Goal: Check status

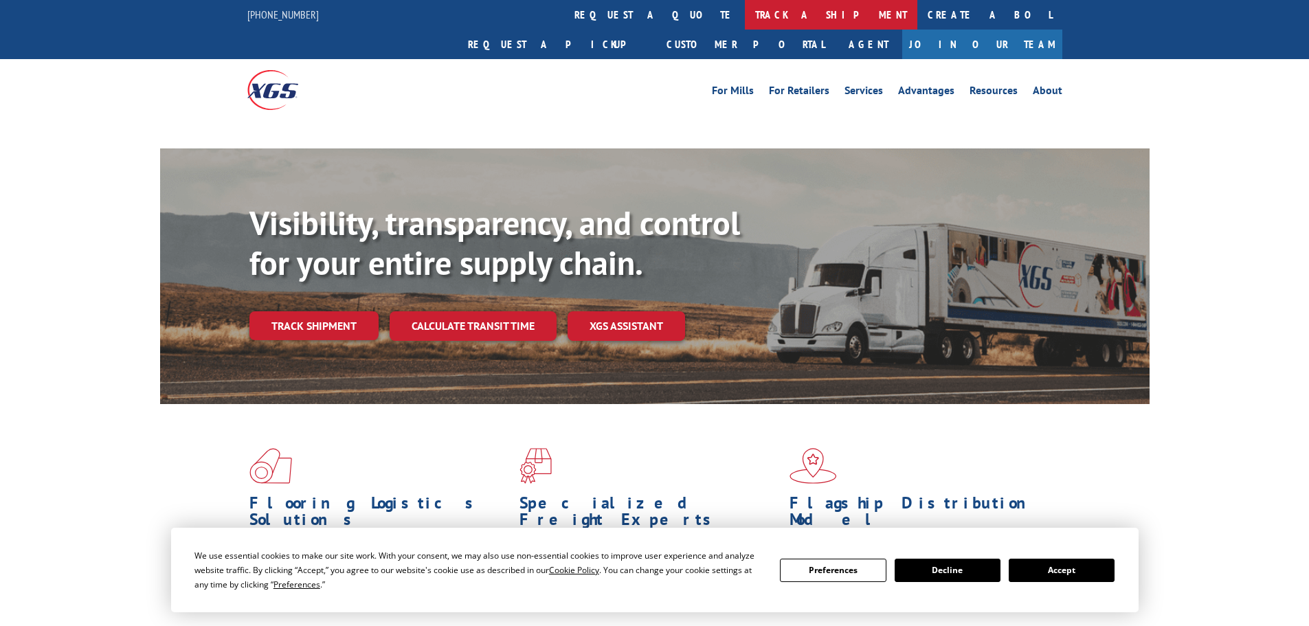
click at [745, 9] on link "track a shipment" at bounding box center [831, 15] width 172 height 30
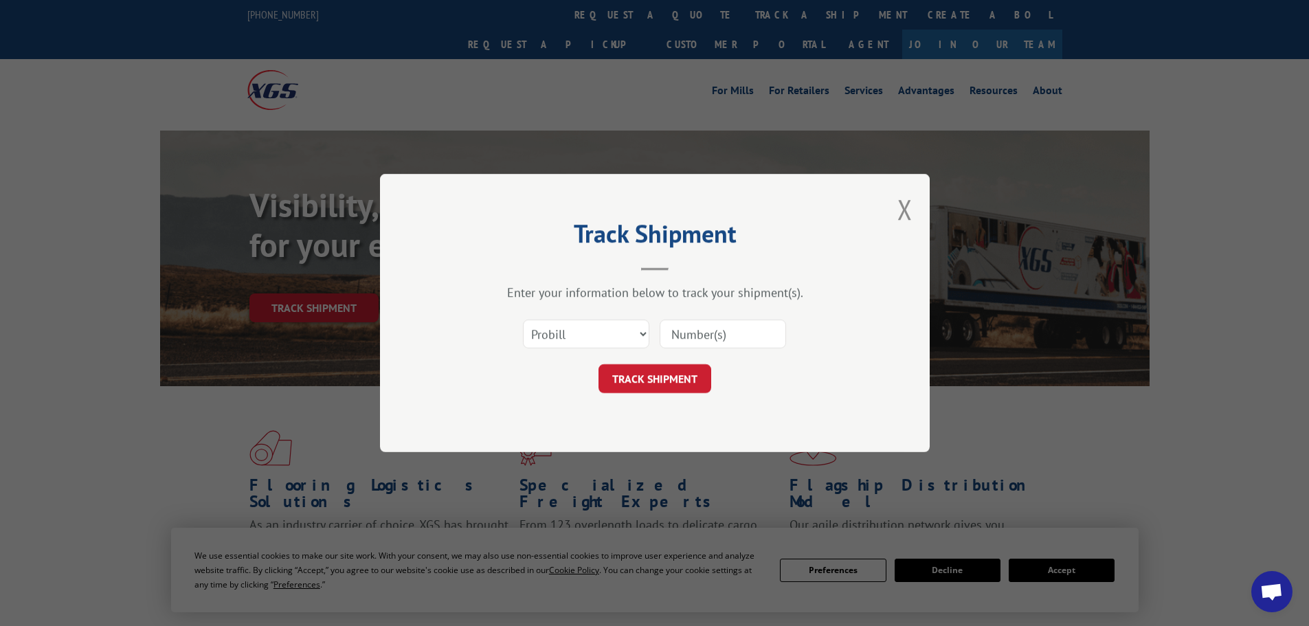
click at [585, 335] on select "Select category... Probill BOL PO" at bounding box center [586, 333] width 126 height 29
select select "bol"
click at [523, 319] on select "Select category... Probill BOL PO" at bounding box center [586, 333] width 126 height 29
click at [716, 342] on input at bounding box center [722, 333] width 126 height 29
paste input "530-6977"
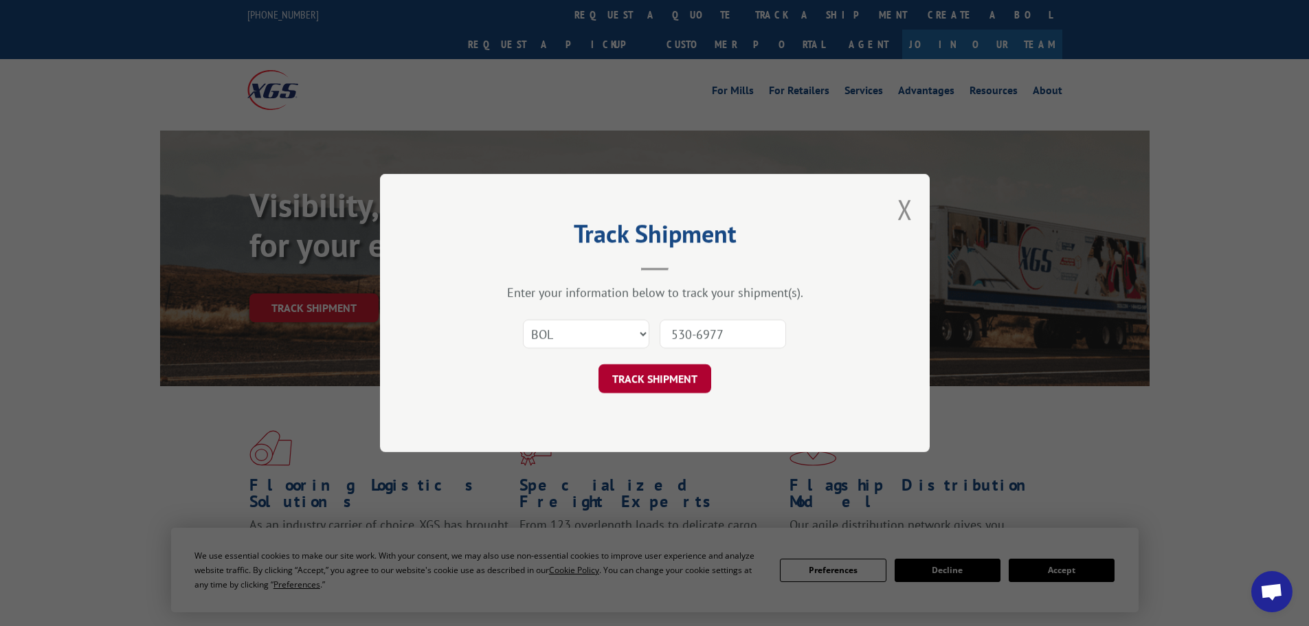
type input "530-6977"
click at [692, 382] on button "TRACK SHIPMENT" at bounding box center [654, 378] width 113 height 29
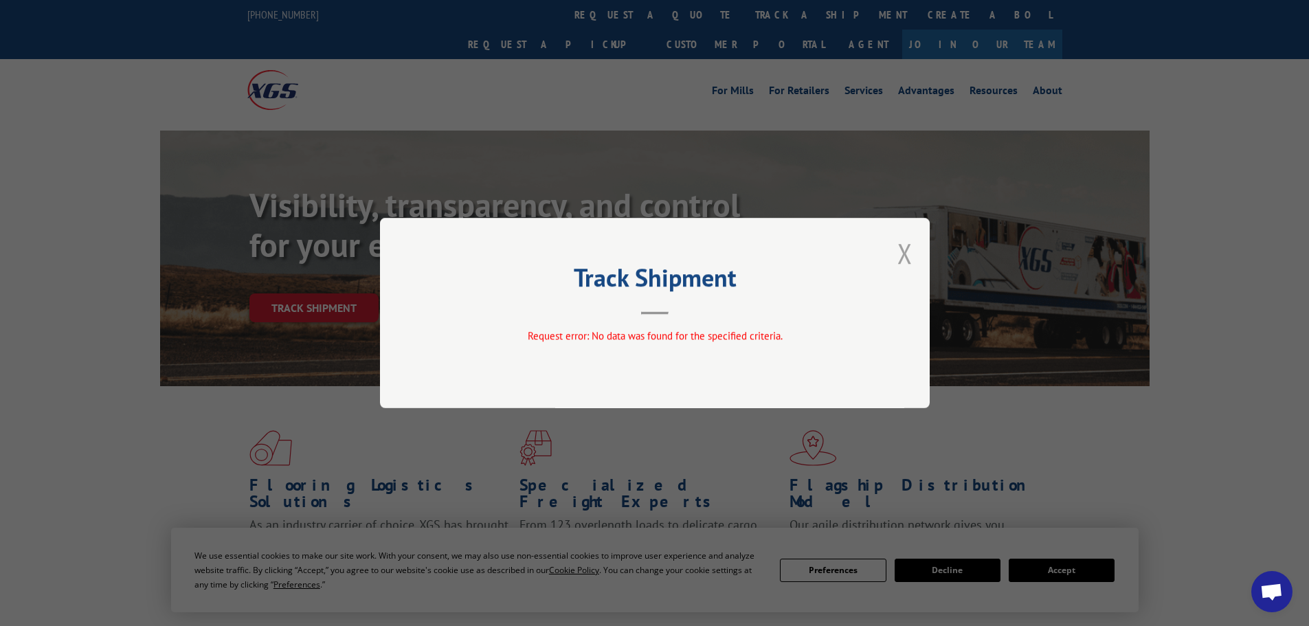
click at [904, 253] on button "Close modal" at bounding box center [904, 253] width 15 height 36
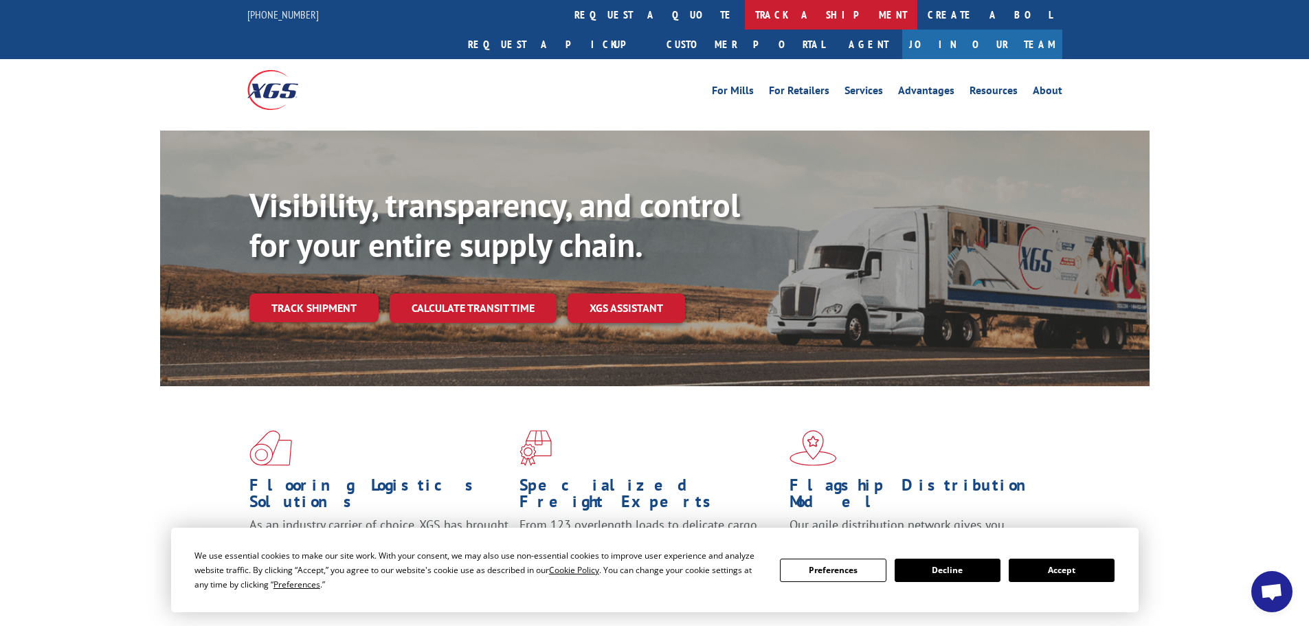
click at [745, 10] on link "track a shipment" at bounding box center [831, 15] width 172 height 30
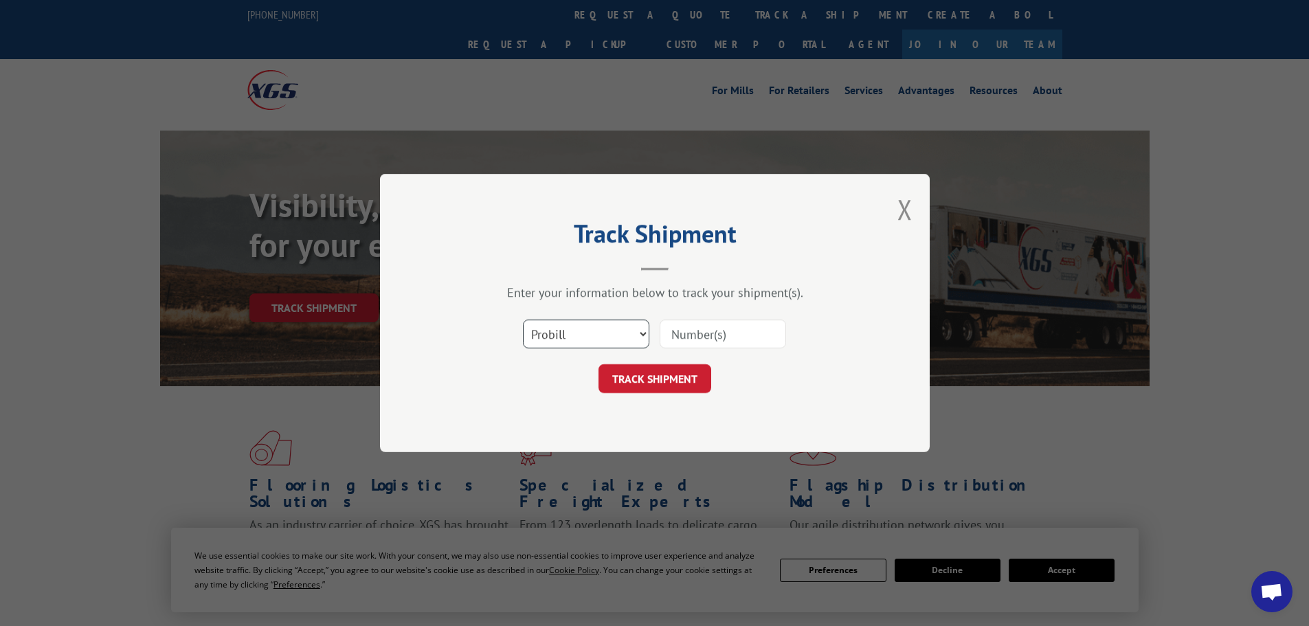
click at [619, 340] on select "Select category... Probill BOL PO" at bounding box center [586, 333] width 126 height 29
select select "bol"
click at [523, 319] on select "Select category... Probill BOL PO" at bounding box center [586, 333] width 126 height 29
click at [725, 334] on input at bounding box center [722, 333] width 126 height 29
paste input "530-6977"
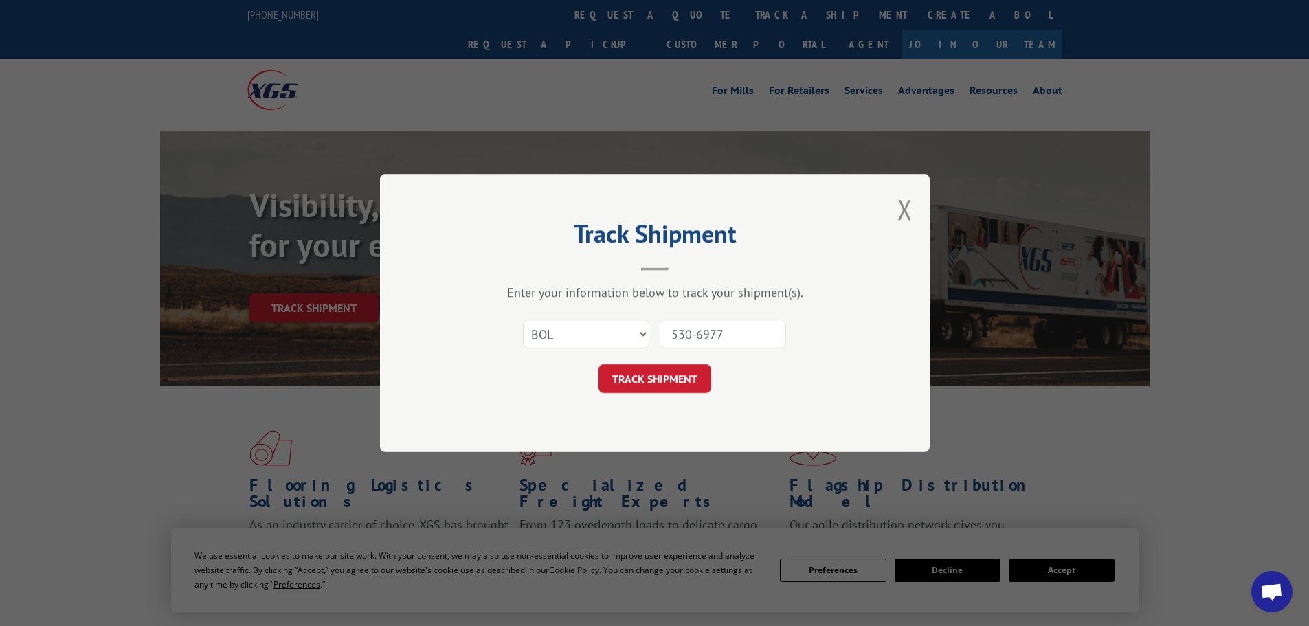
click at [699, 338] on input "530-6977" at bounding box center [722, 333] width 126 height 29
type input "5306977"
click at [658, 377] on button "TRACK SHIPMENT" at bounding box center [654, 378] width 113 height 29
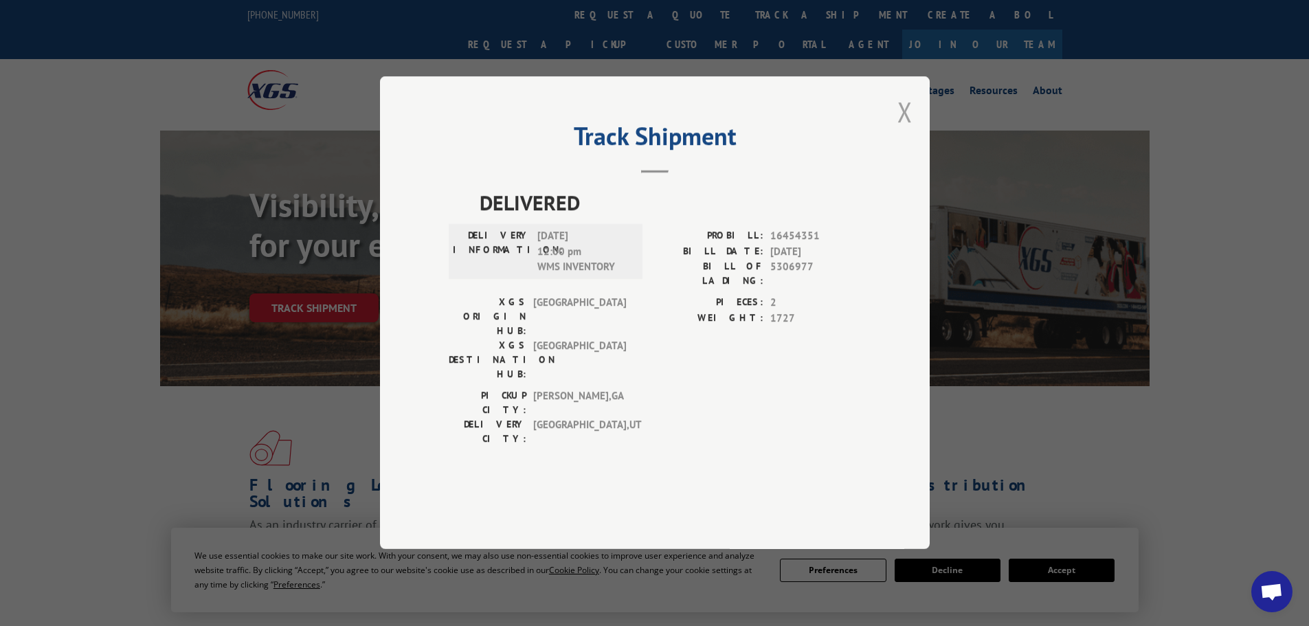
click at [903, 130] on button "Close modal" at bounding box center [904, 111] width 15 height 36
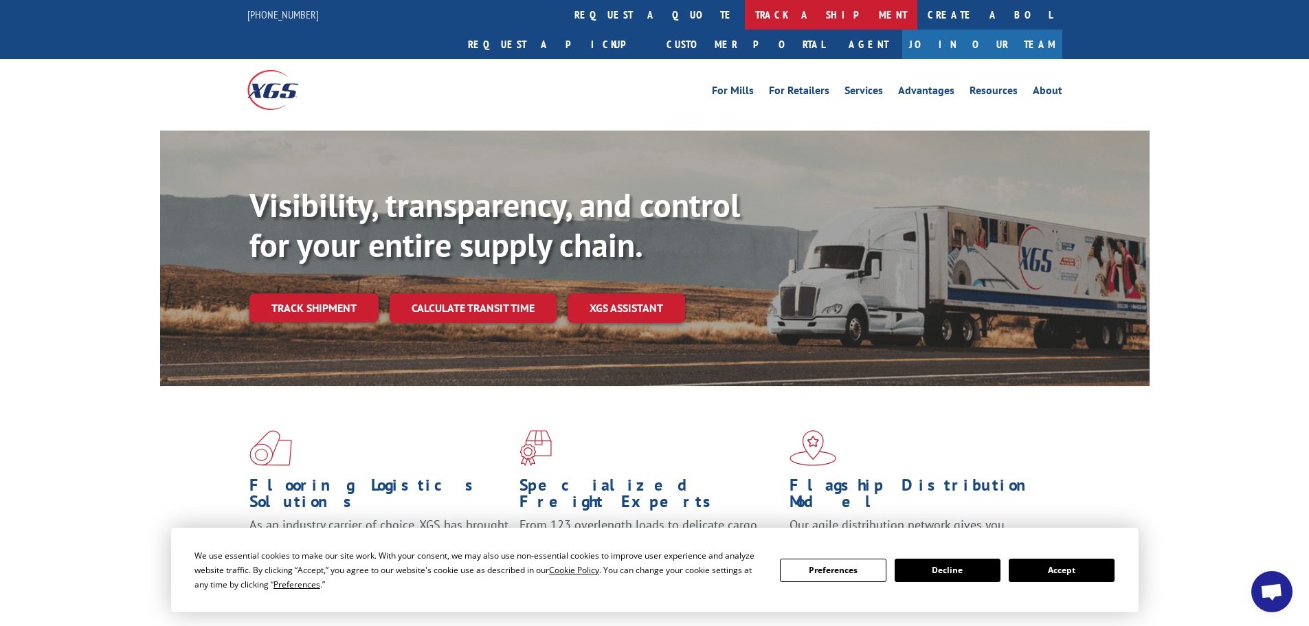
click at [745, 16] on link "track a shipment" at bounding box center [831, 15] width 172 height 30
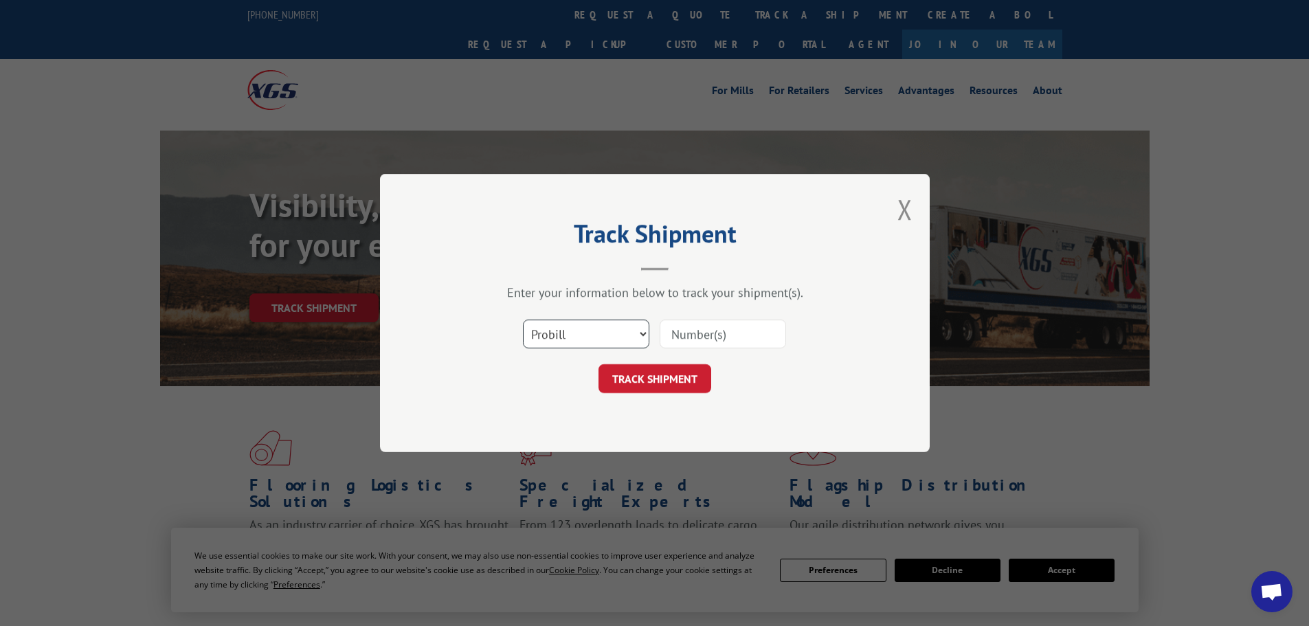
click at [591, 330] on select "Select category... Probill BOL PO" at bounding box center [586, 333] width 126 height 29
click at [693, 336] on input at bounding box center [722, 333] width 126 height 29
paste input "530-6977"
type input "530-6977"
click at [624, 375] on button "TRACK SHIPMENT" at bounding box center [654, 378] width 113 height 29
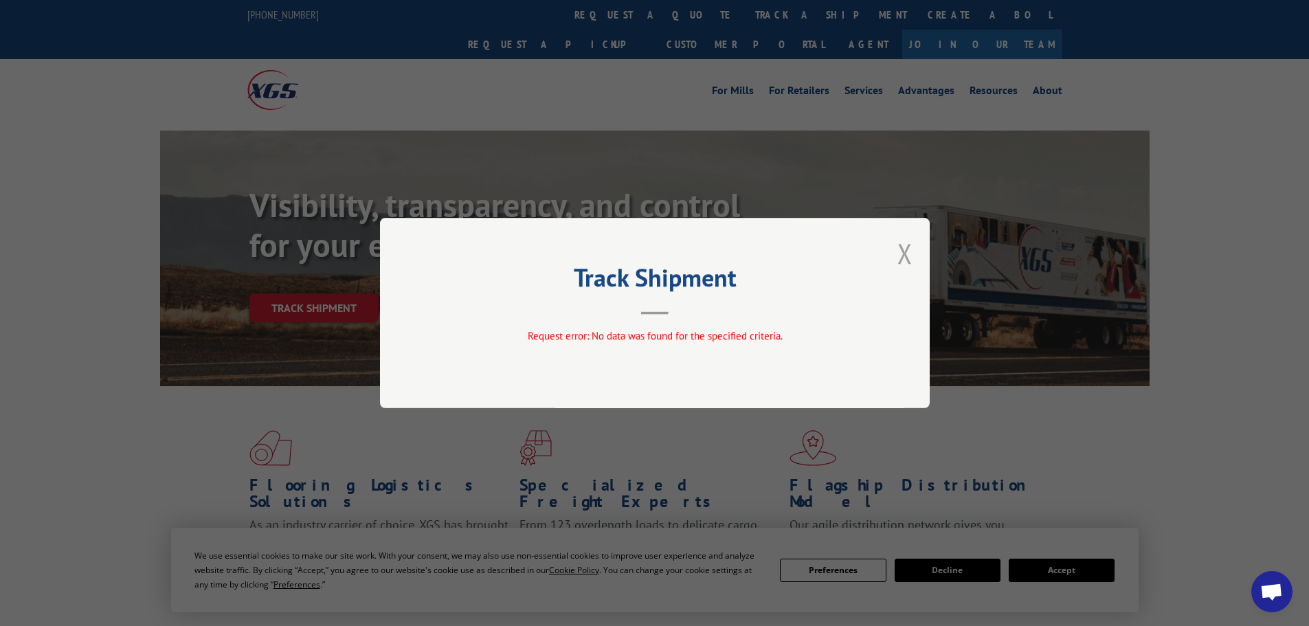
click at [900, 261] on button "Close modal" at bounding box center [904, 253] width 15 height 36
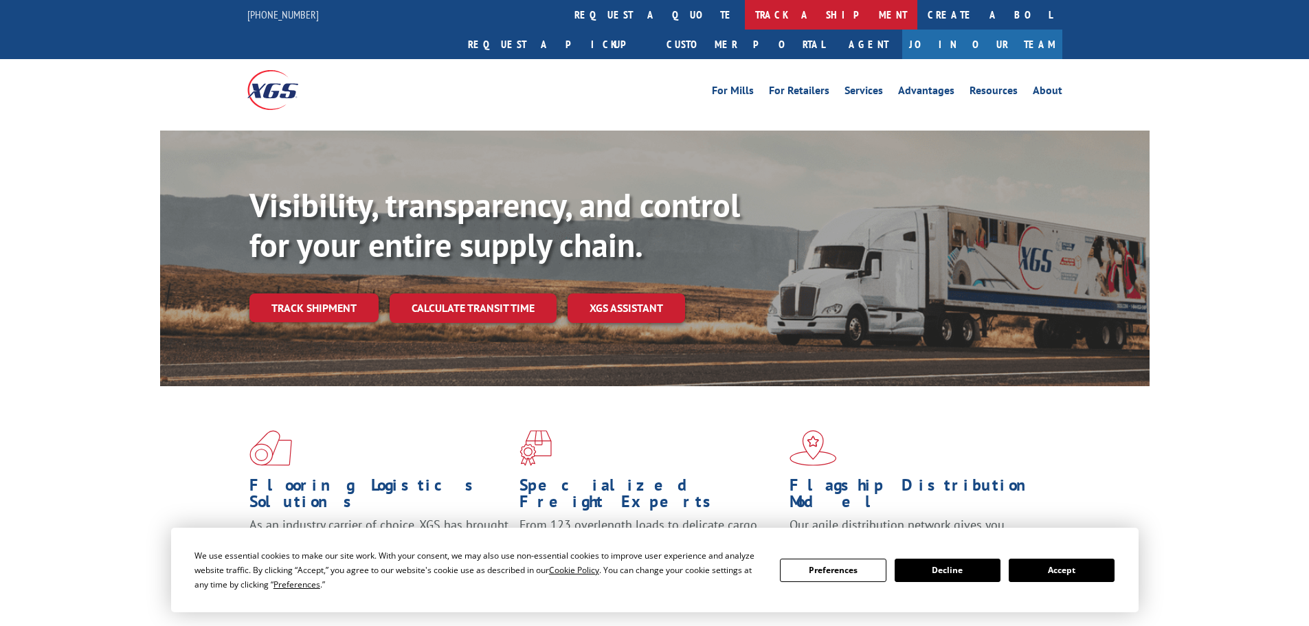
click at [745, 12] on link "track a shipment" at bounding box center [831, 15] width 172 height 30
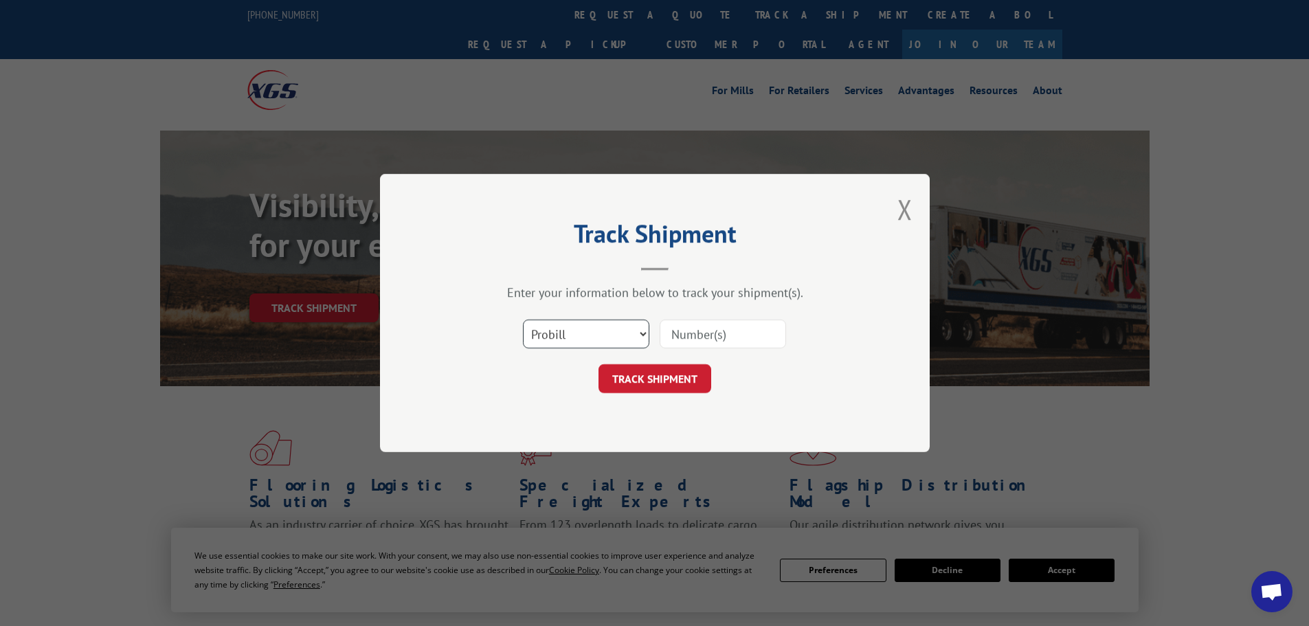
click at [585, 334] on select "Select category... Probill BOL PO" at bounding box center [586, 333] width 126 height 29
select select "bol"
click at [523, 319] on select "Select category... Probill BOL PO" at bounding box center [586, 333] width 126 height 29
click at [728, 332] on input at bounding box center [722, 333] width 126 height 29
paste input "7032196"
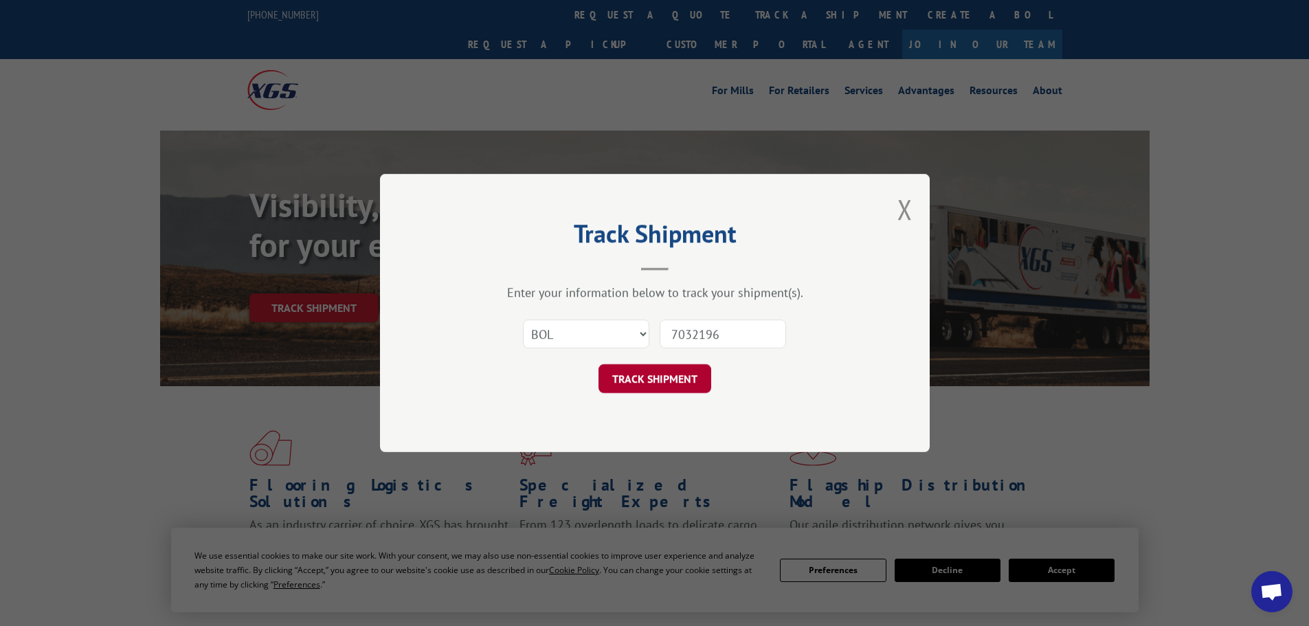
type input "7032196"
click at [669, 382] on button "TRACK SHIPMENT" at bounding box center [654, 378] width 113 height 29
